Goal: Browse casually: Explore the website without a specific task or goal

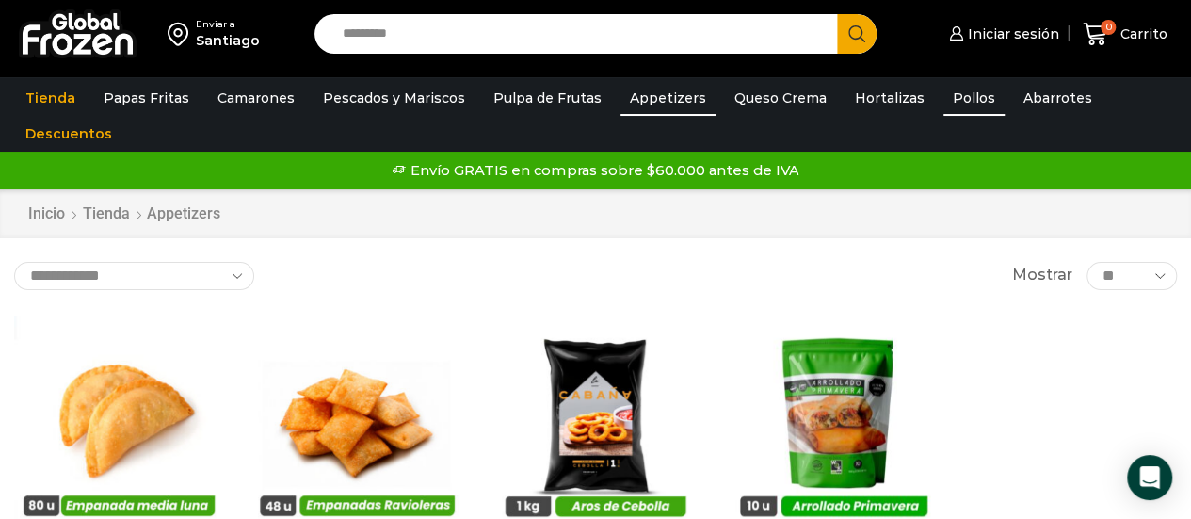
click at [947, 88] on link "Pollos" at bounding box center [973, 98] width 61 height 36
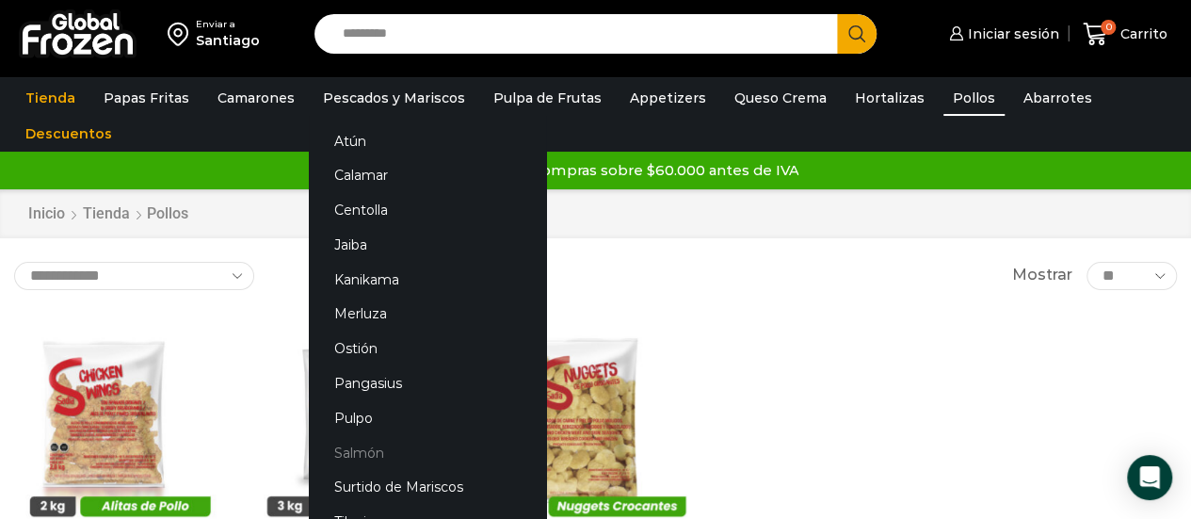
click at [352, 451] on link "Salmón" at bounding box center [427, 452] width 237 height 35
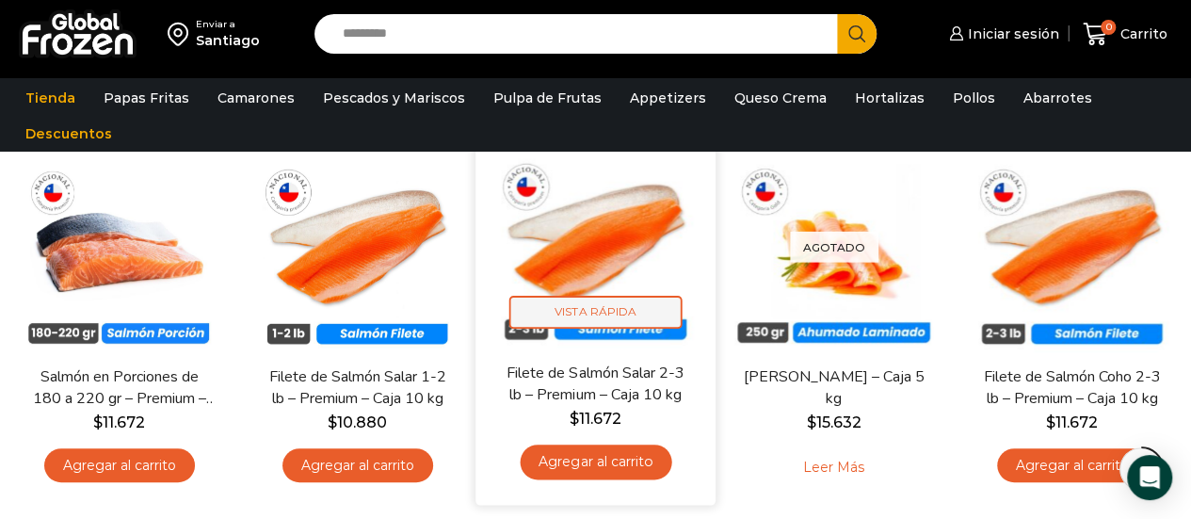
scroll to position [282, 0]
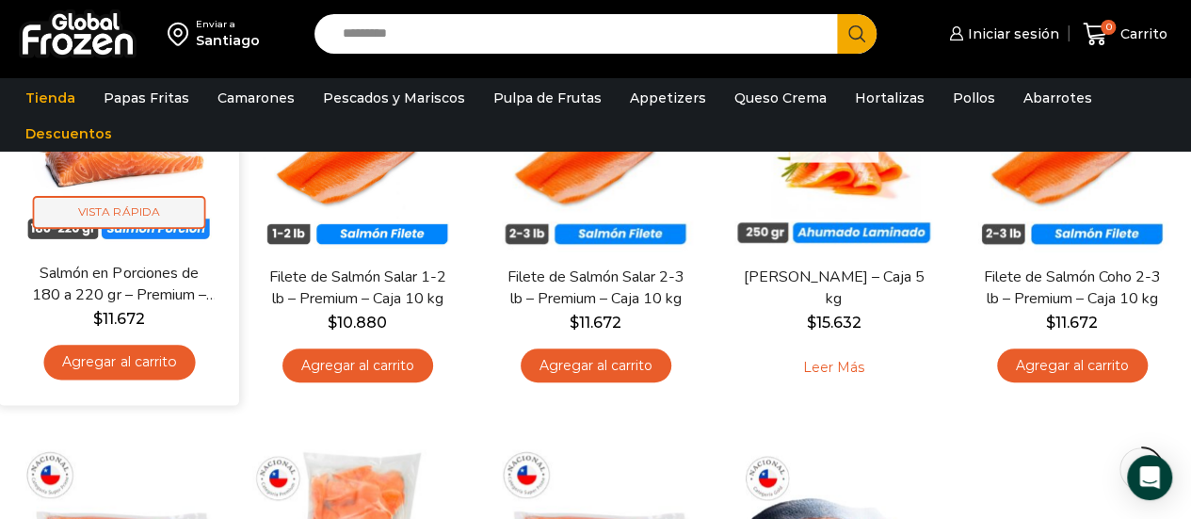
click at [110, 200] on span "Vista Rápida" at bounding box center [119, 212] width 173 height 33
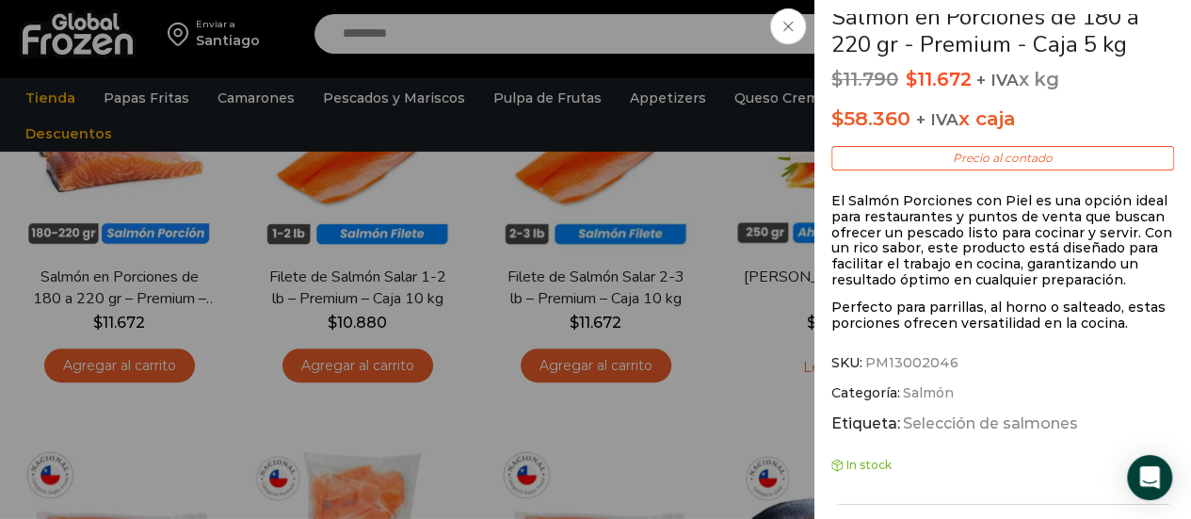
scroll to position [471, 0]
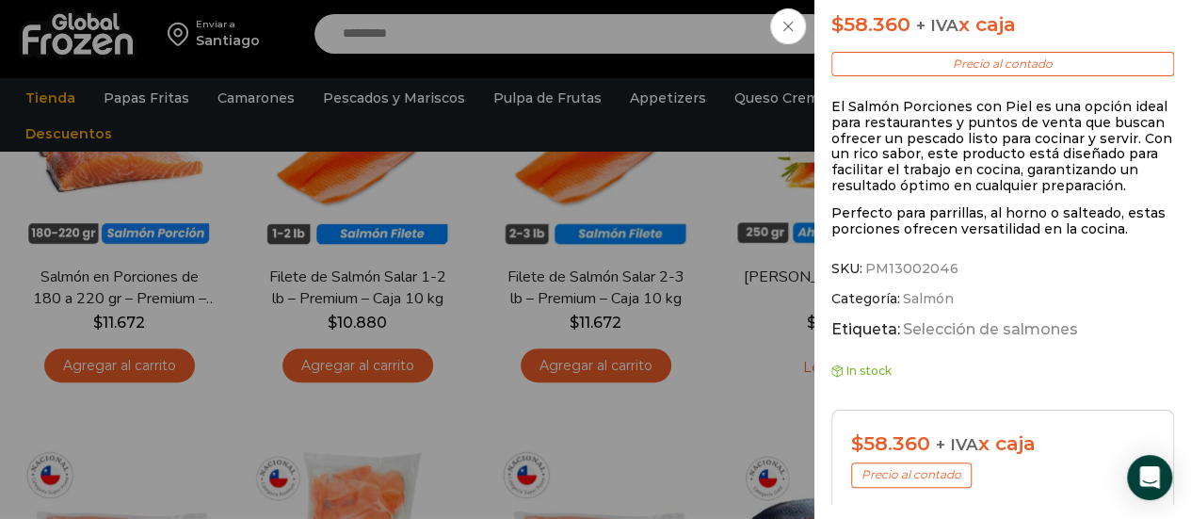
click at [792, 18] on span at bounding box center [788, 26] width 36 height 36
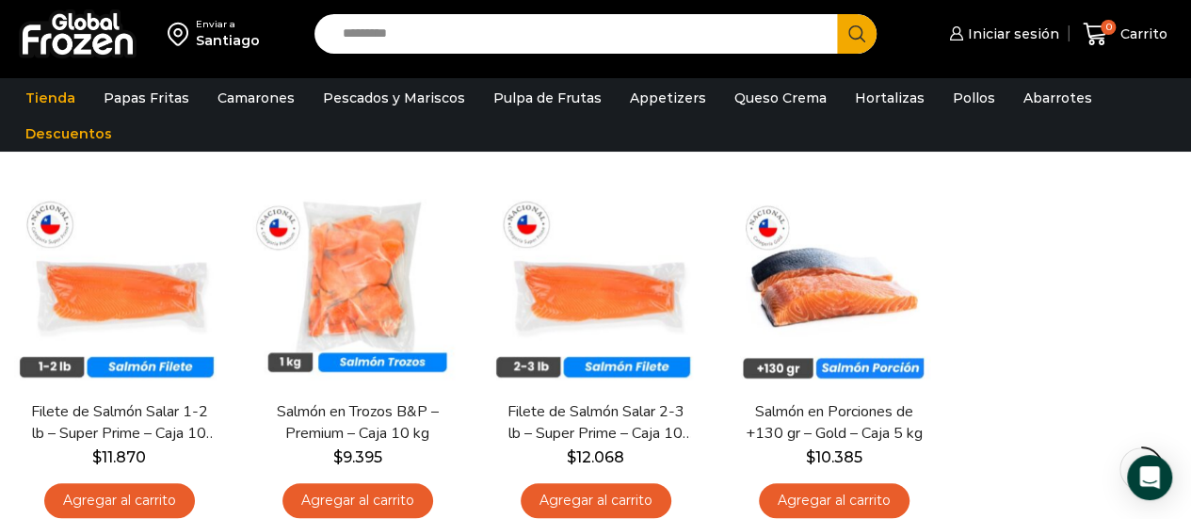
scroll to position [565, 0]
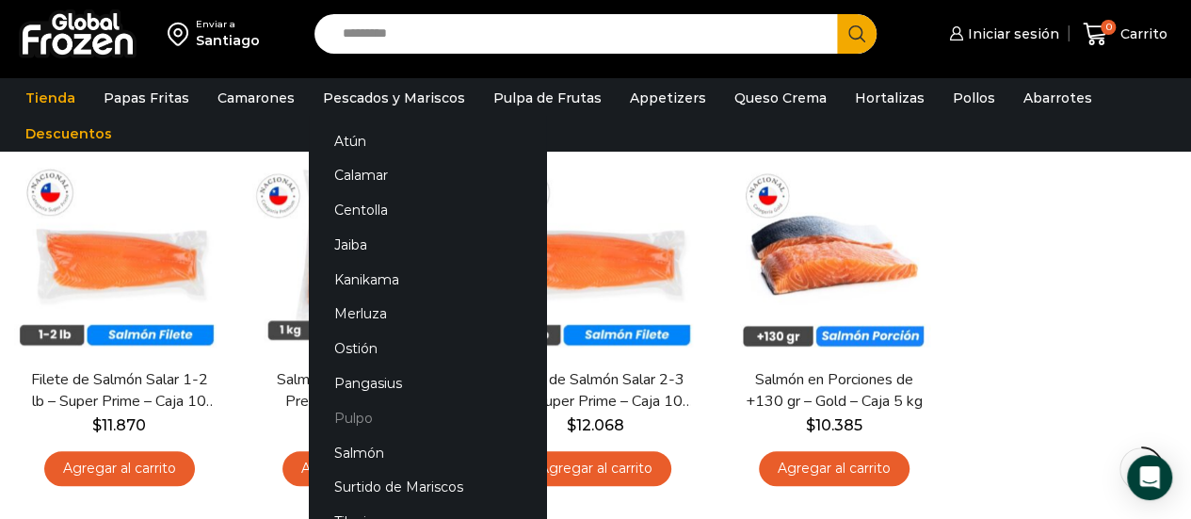
click at [360, 415] on link "Pulpo" at bounding box center [427, 417] width 237 height 35
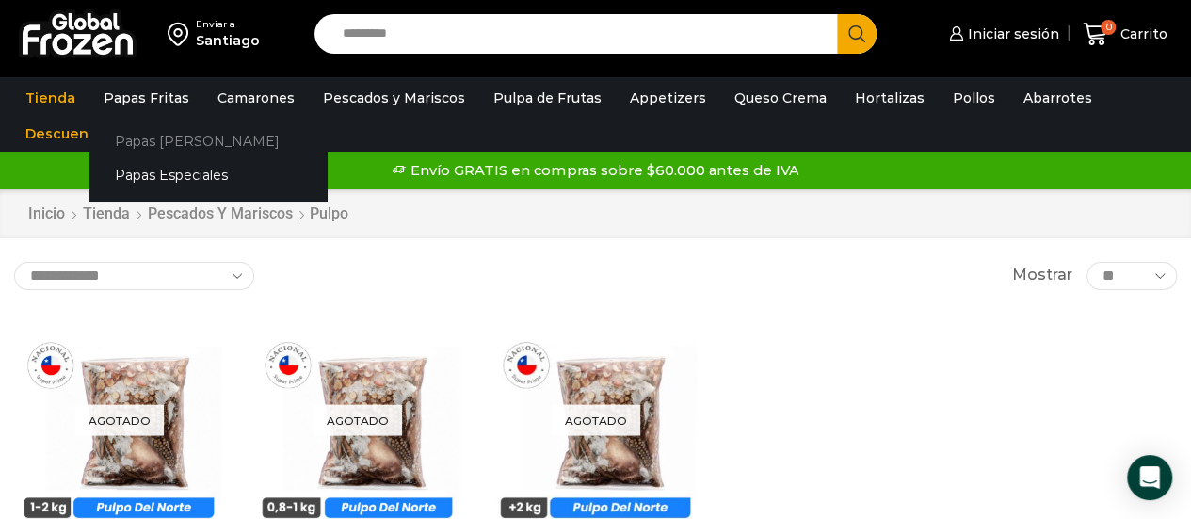
click at [168, 142] on link "Papas [PERSON_NAME]" at bounding box center [207, 140] width 237 height 35
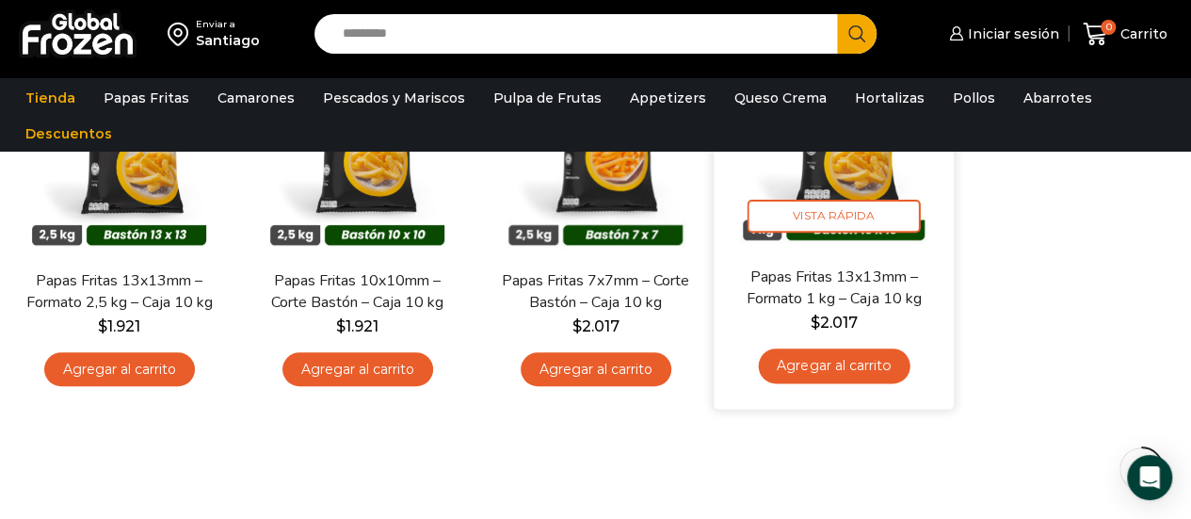
scroll to position [282, 0]
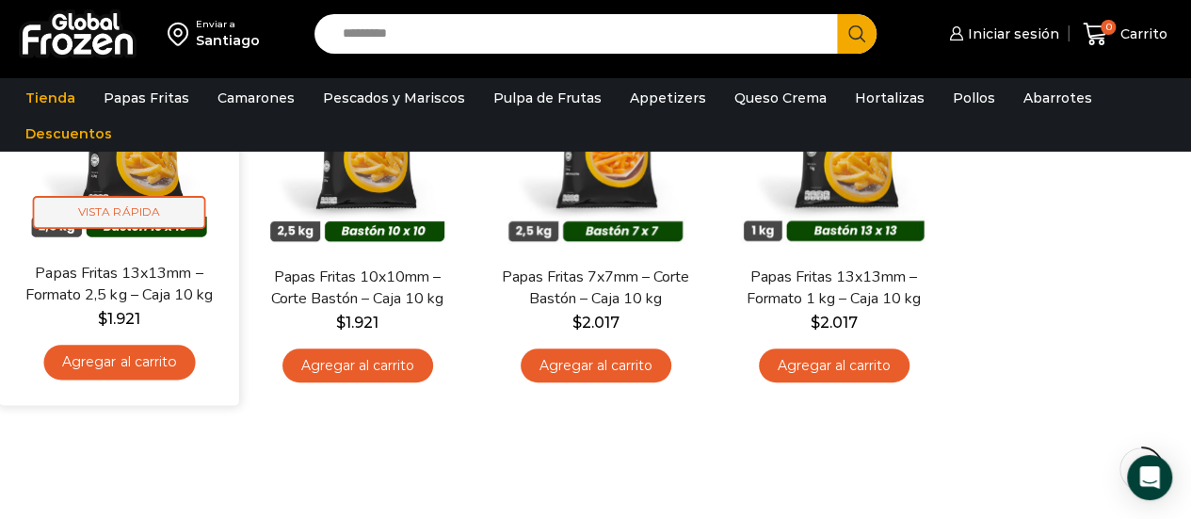
click at [127, 223] on span "Vista Rápida" at bounding box center [119, 212] width 173 height 33
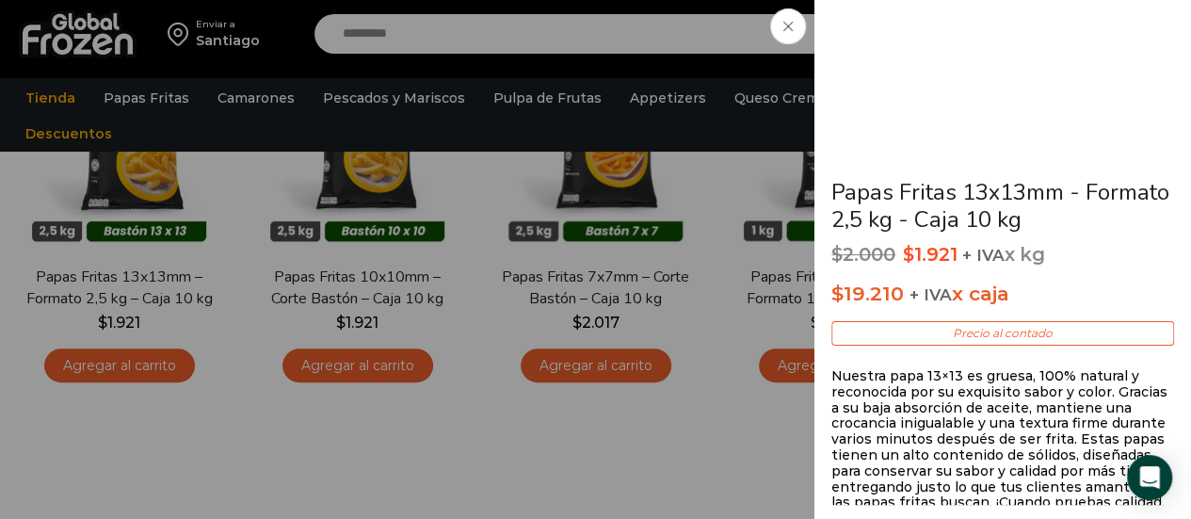
scroll to position [94, 0]
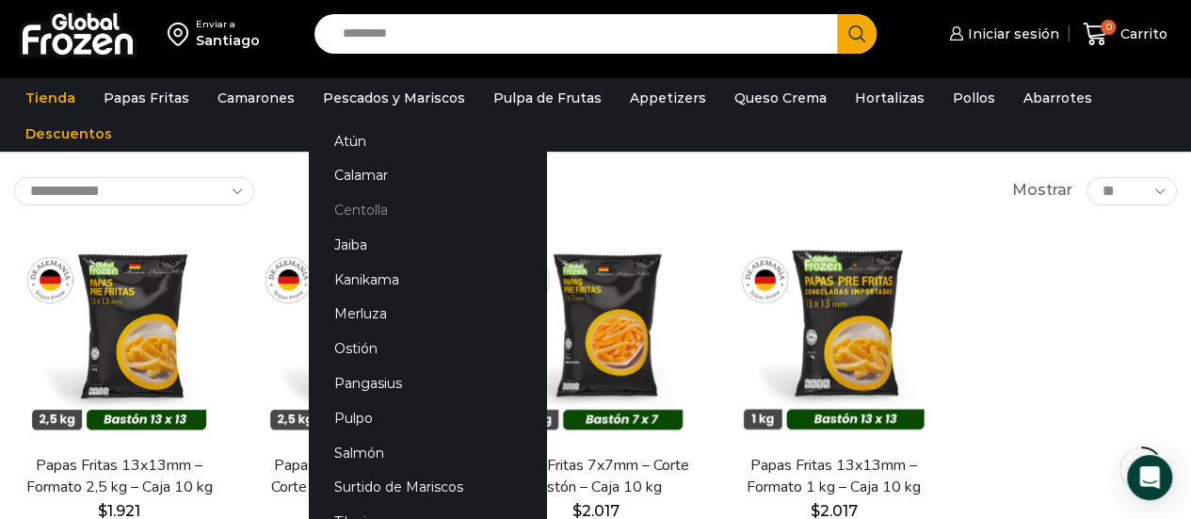
click at [352, 203] on link "Centolla" at bounding box center [427, 210] width 237 height 35
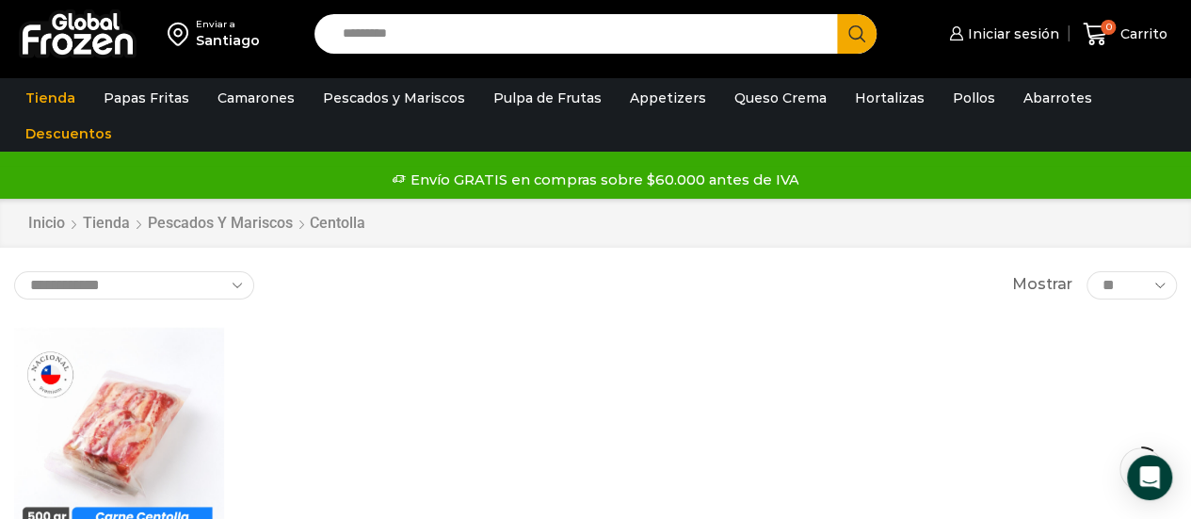
scroll to position [188, 0]
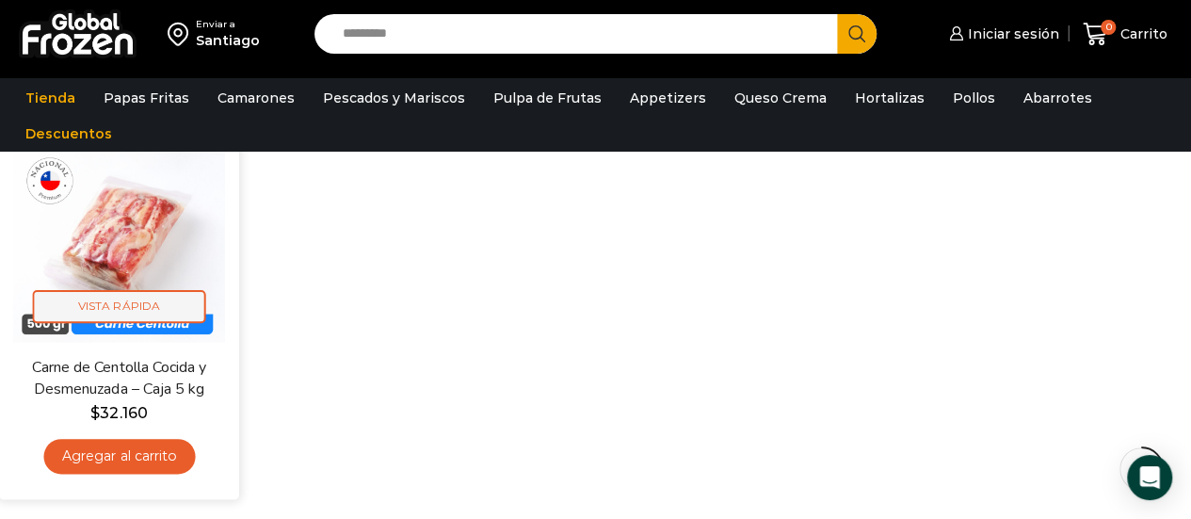
click at [124, 307] on span "Vista Rápida" at bounding box center [119, 306] width 173 height 33
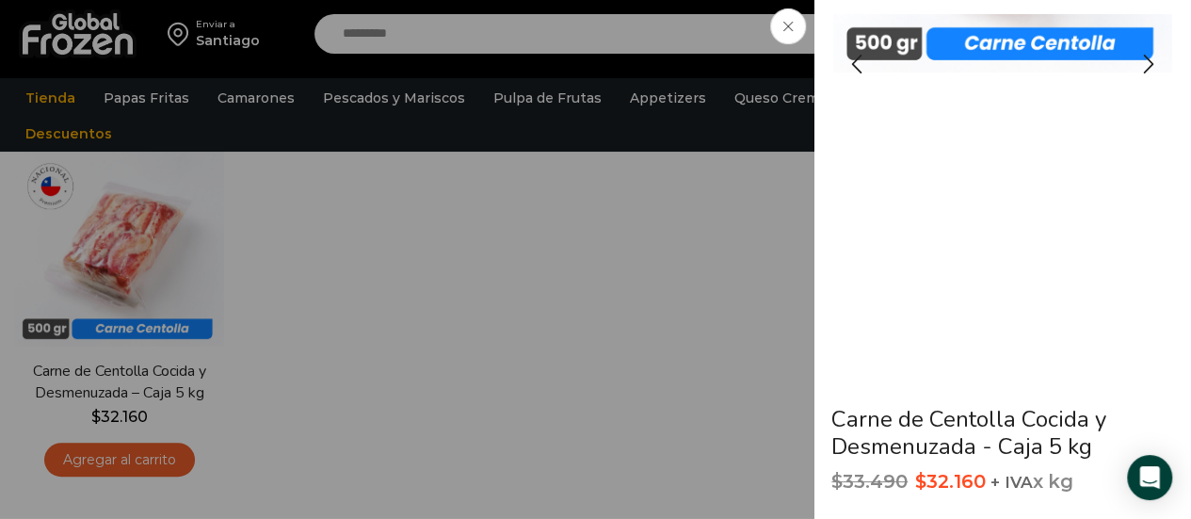
scroll to position [0, 0]
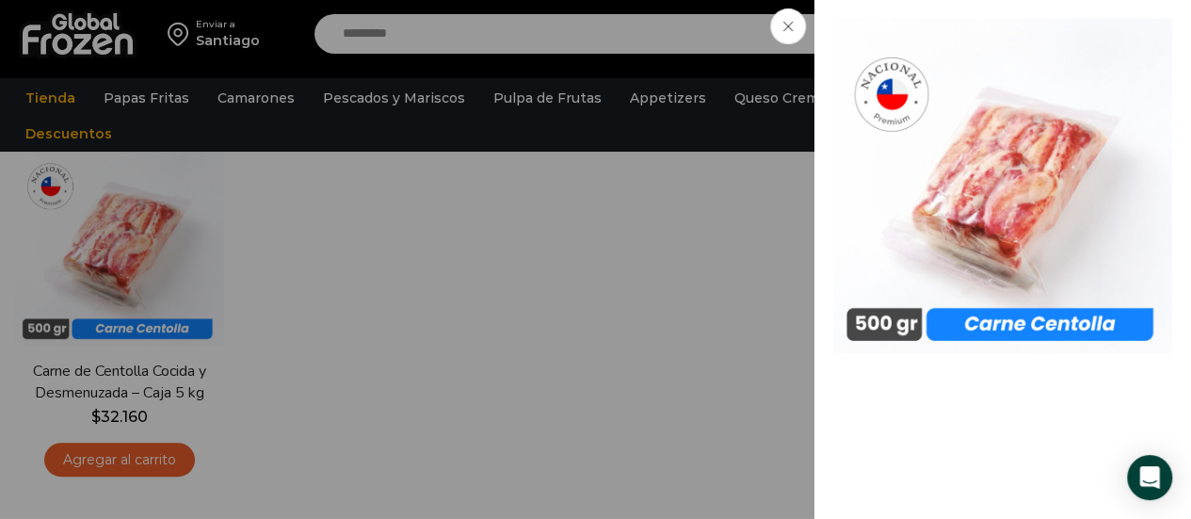
click at [784, 24] on icon at bounding box center [787, 26] width 9 height 9
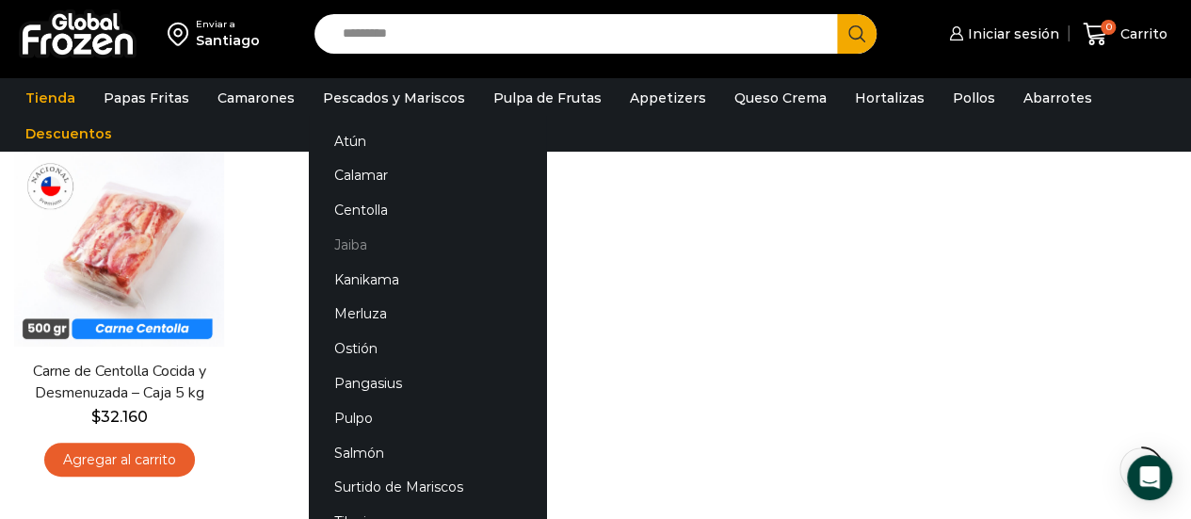
click at [346, 248] on link "Jaiba" at bounding box center [427, 245] width 237 height 35
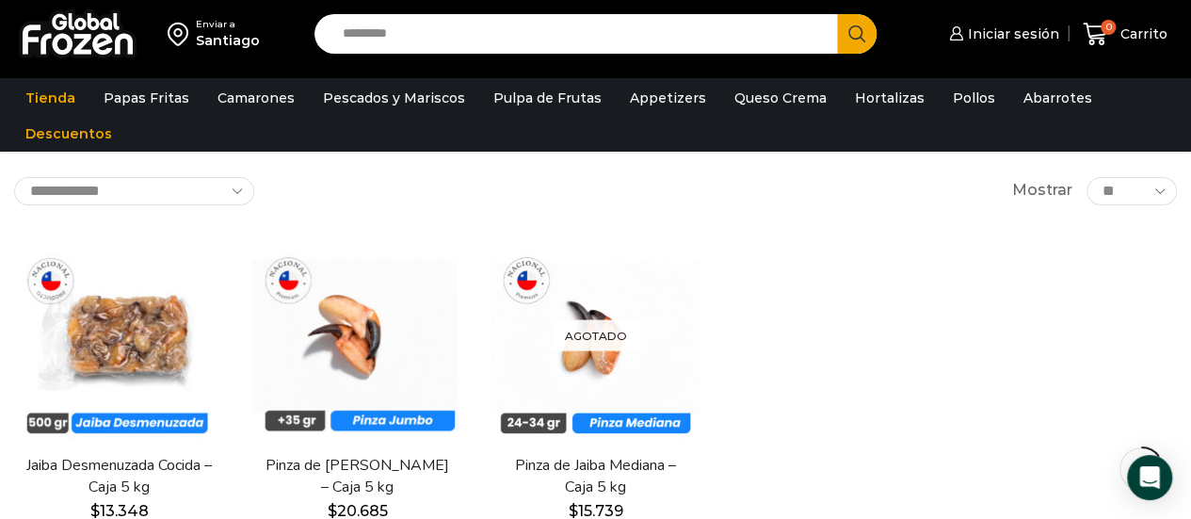
scroll to position [188, 0]
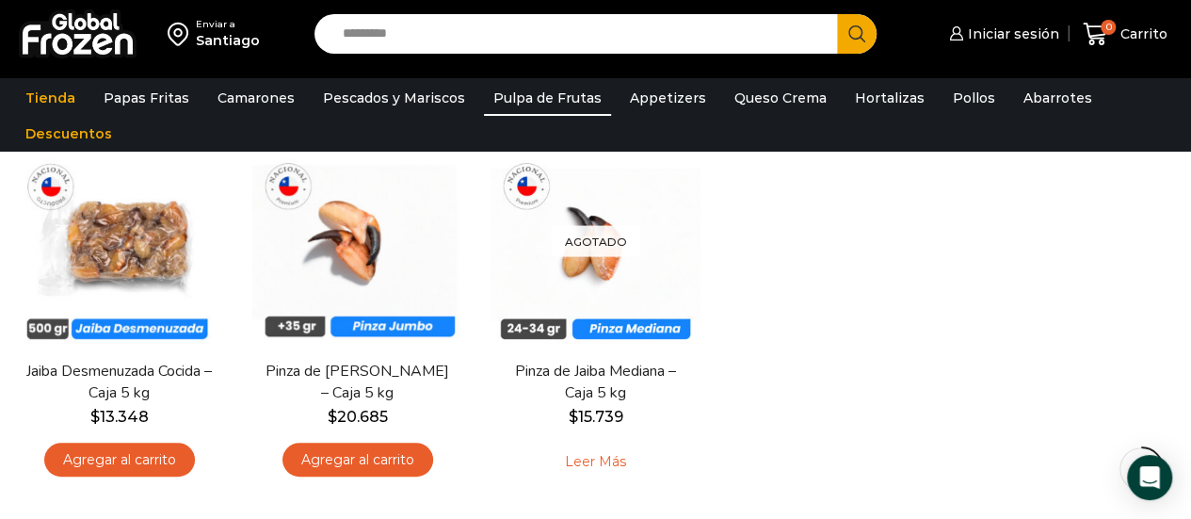
click at [553, 96] on link "Pulpa de Frutas" at bounding box center [547, 98] width 127 height 36
